Goal: Task Accomplishment & Management: Use online tool/utility

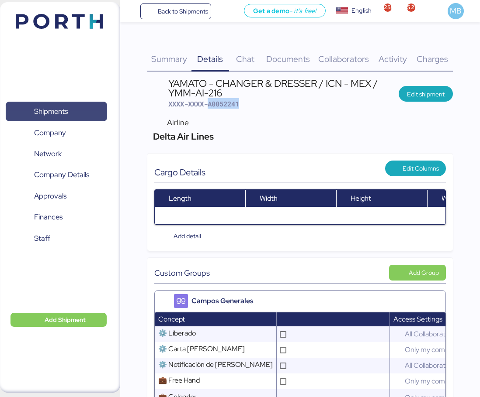
click at [90, 106] on span "Shipments" at bounding box center [56, 111] width 94 height 13
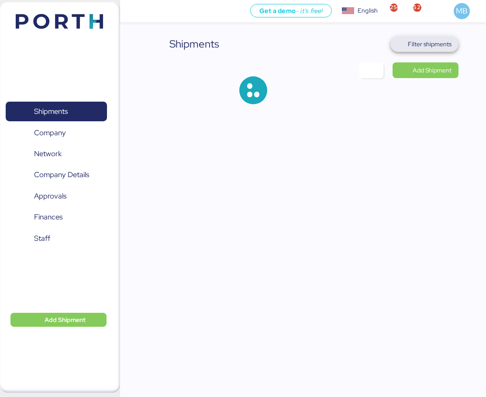
click at [421, 45] on span "Filter shipments" at bounding box center [430, 44] width 44 height 10
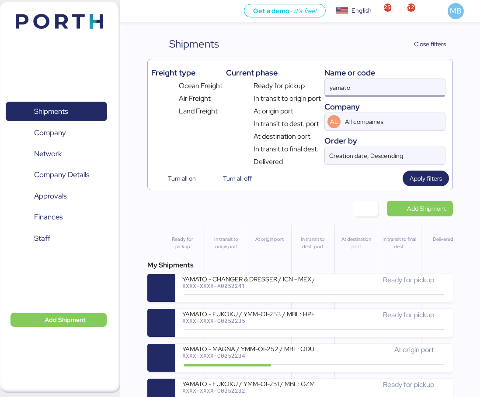
drag, startPoint x: 373, startPoint y: 83, endPoint x: 299, endPoint y: 80, distance: 73.8
click at [300, 80] on div "Freight type Ocean Freight Air Freight Land Freight Current phase Ready for pic…" at bounding box center [300, 115] width 298 height 104
paste input "O0052016"
type input "O0052016"
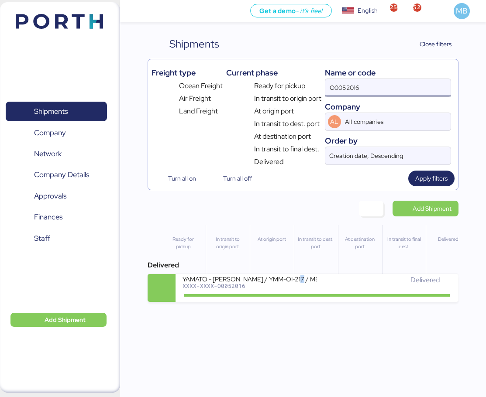
click at [296, 276] on div "YAMATO - [PERSON_NAME] / YMM-OI-217 / MBL: MAEU256106021 / HBL: YTJNGO100068 / …" at bounding box center [250, 278] width 135 height 7
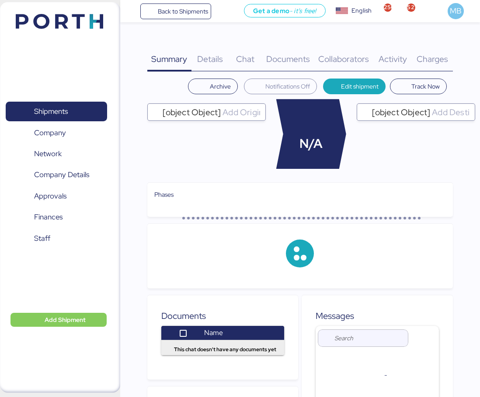
click at [446, 63] on span "Charges" at bounding box center [431, 58] width 31 height 11
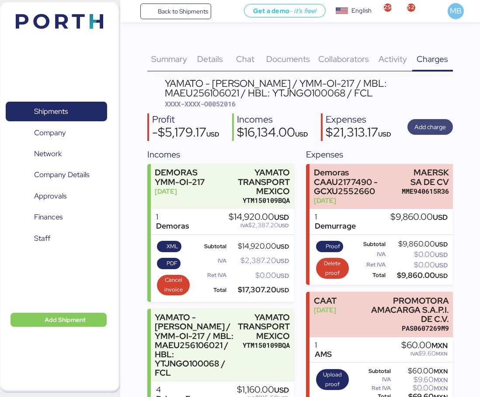
click at [434, 132] on span "Add charge" at bounding box center [429, 127] width 31 height 10
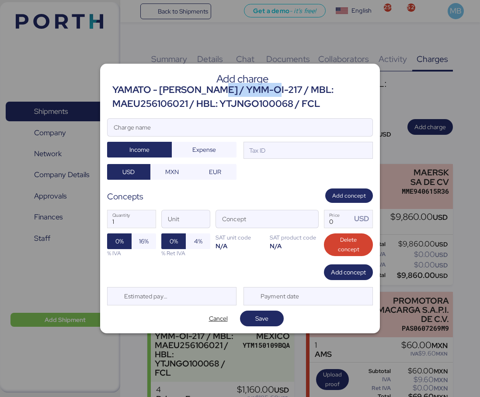
drag, startPoint x: 214, startPoint y: 90, endPoint x: 266, endPoint y: 86, distance: 52.2
click at [266, 86] on div "YAMATO - [PERSON_NAME] / YMM-OI-217 / MBL: MAEU256106021 / HBL: YTJNGO100068 / …" at bounding box center [242, 97] width 260 height 28
copy div "YMM-OI-217"
click at [198, 127] on input "Charge name" at bounding box center [239, 127] width 265 height 17
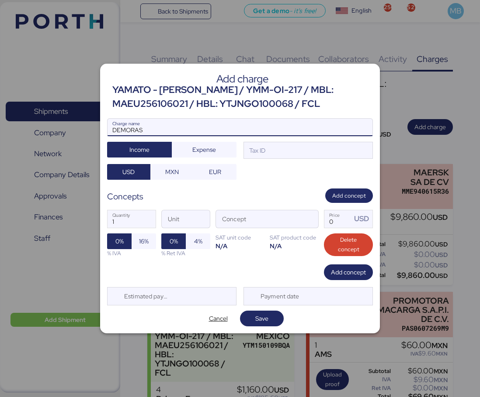
paste input "YMM-OI-217"
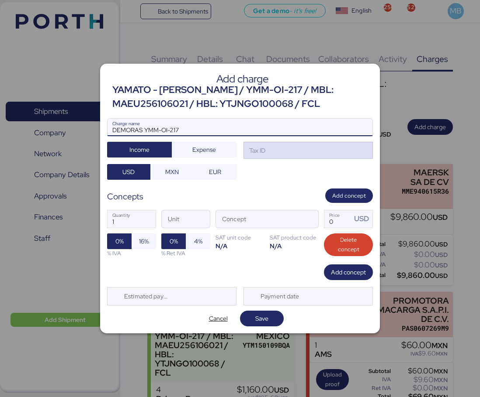
type input "DEMORAS YMM-OI-217"
click at [280, 150] on div "Tax ID" at bounding box center [307, 150] width 129 height 17
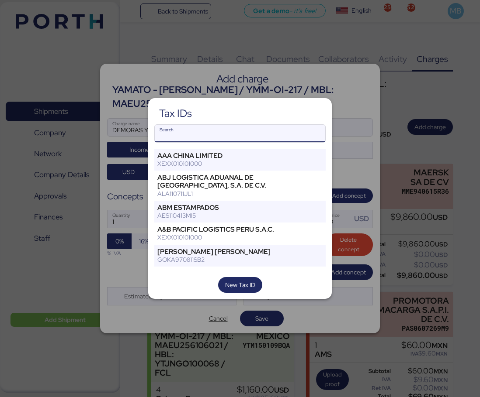
click at [243, 139] on input "Search" at bounding box center [240, 133] width 170 height 17
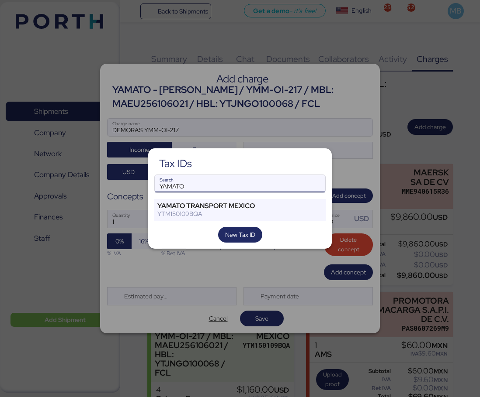
type input "YAMATO"
click at [235, 197] on div "Tax IDs YAMATO Search YAMATO TRANSPORT MEXICO YTM150109BQA New Tax ID" at bounding box center [239, 199] width 183 height 100
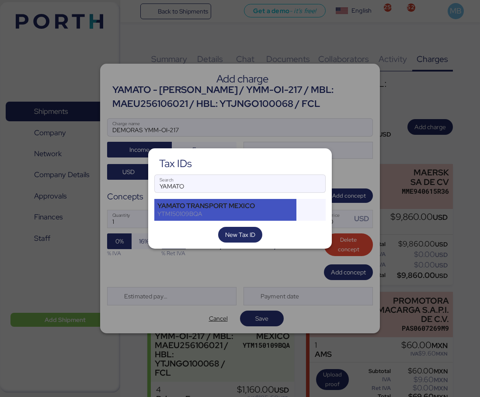
click at [235, 207] on div "YAMATO TRANSPORT MEXICO" at bounding box center [225, 206] width 136 height 8
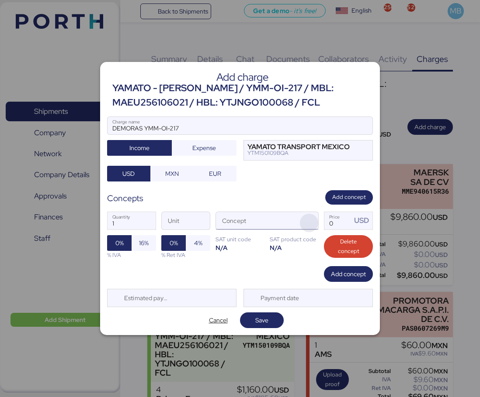
click at [311, 219] on span "button" at bounding box center [309, 223] width 18 height 18
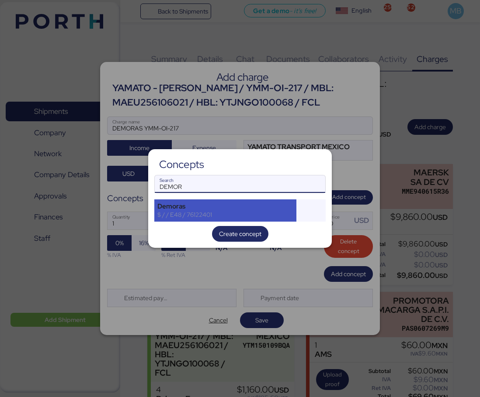
type input "DEMOR"
click at [215, 201] on div "Demoras $ / / E48 / 76122401" at bounding box center [225, 211] width 142 height 22
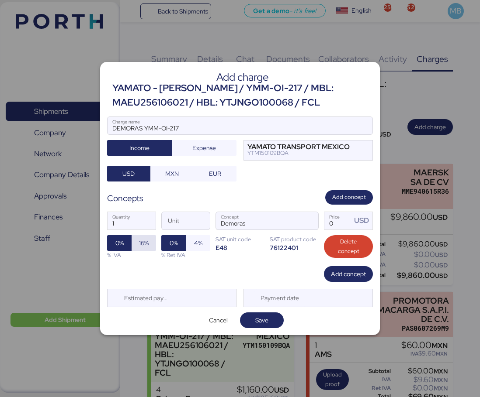
click at [148, 244] on span "16%" at bounding box center [144, 243] width 10 height 10
click at [336, 221] on input "Price USD" at bounding box center [337, 220] width 27 height 17
type input "5600"
click at [266, 317] on span "Save" at bounding box center [261, 320] width 13 height 10
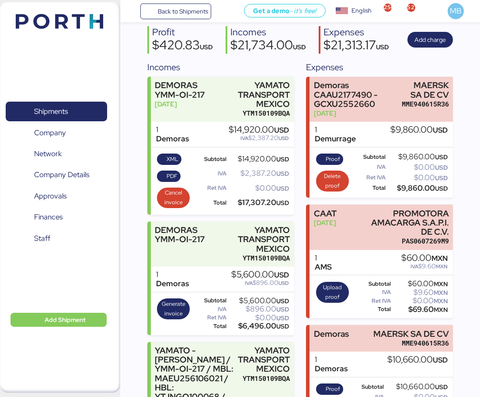
scroll to position [175, 0]
